Goal: Find specific page/section: Find specific page/section

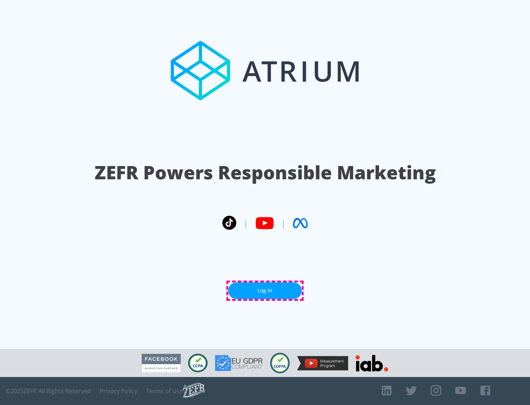
click at [265, 291] on link "Log In" at bounding box center [265, 290] width 74 height 17
